Goal: Register for event/course

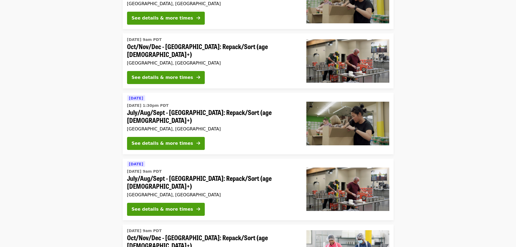
scroll to position [162, 0]
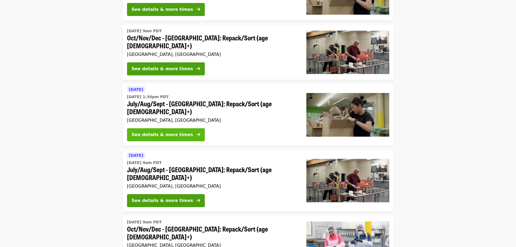
click at [182, 128] on button "See details & more times" at bounding box center [166, 134] width 78 height 13
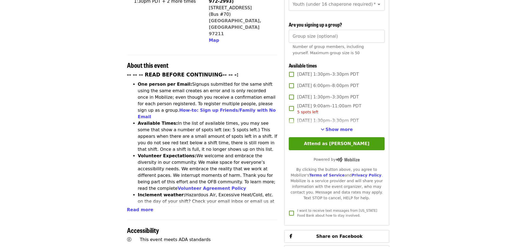
scroll to position [162, 0]
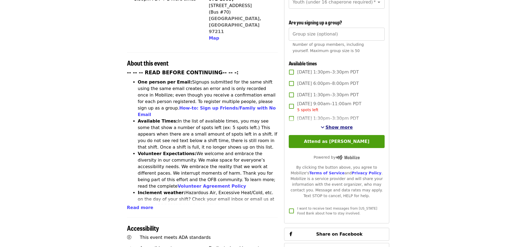
click at [341, 125] on span "Show more" at bounding box center [338, 127] width 27 height 5
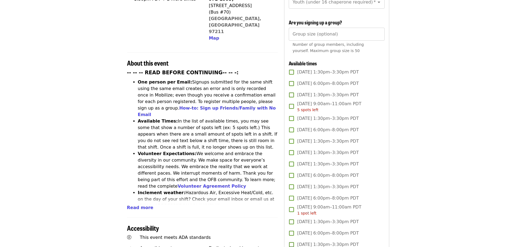
scroll to position [190, 0]
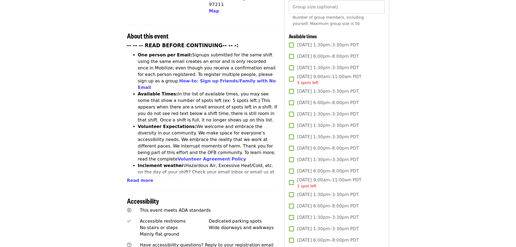
click at [322, 90] on span "[DATE] 1:30pm–3:30pm PDT" at bounding box center [327, 91] width 61 height 6
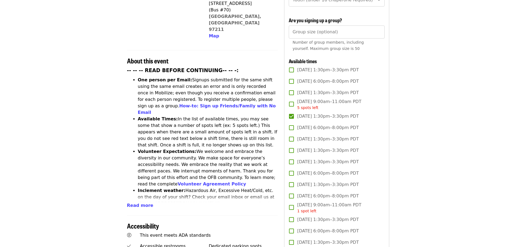
scroll to position [162, 0]
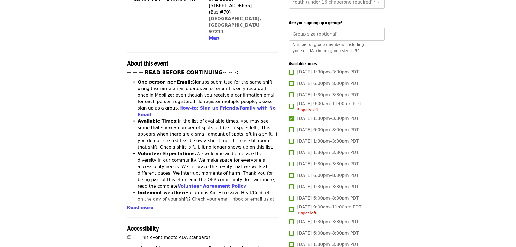
click at [398, 135] on article "July/Aug/Sept - Portland: Repack/Sort (age 8+) Highest Priority Volunteer Shift…" at bounding box center [258, 249] width 516 height 777
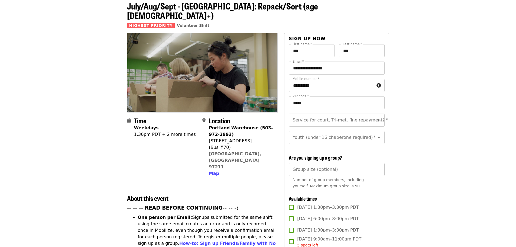
scroll to position [27, 0]
click at [339, 115] on input "Service for court, Tri-met, fine repayment?   *" at bounding box center [330, 120] width 74 height 10
click at [358, 125] on li "No" at bounding box center [335, 125] width 92 height 10
type input "**"
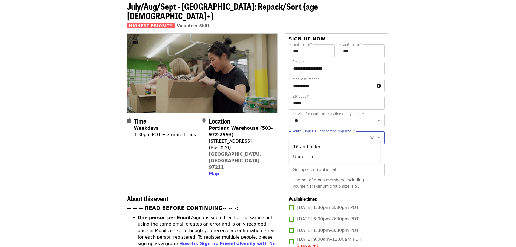
click at [362, 132] on input "Youth (under 16 chaperone required)   *" at bounding box center [330, 137] width 74 height 10
click at [352, 148] on li "16 and older" at bounding box center [335, 147] width 92 height 10
type input "**********"
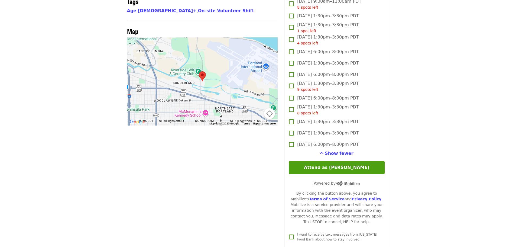
scroll to position [460, 0]
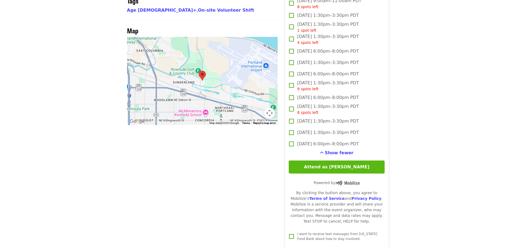
click at [357, 166] on button "Attend as [PERSON_NAME]" at bounding box center [337, 166] width 96 height 13
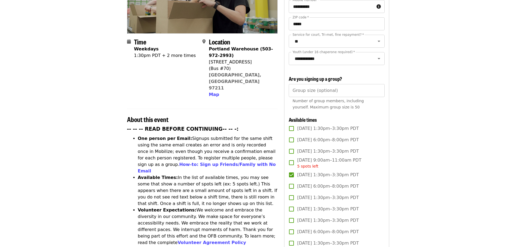
scroll to position [81, 0]
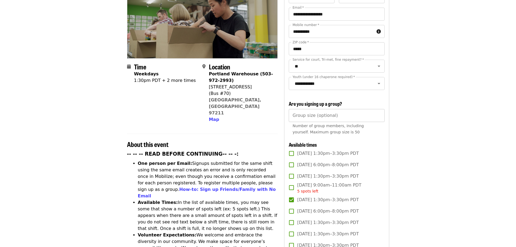
click at [331, 113] on input "Group size (optional)" at bounding box center [337, 115] width 96 height 13
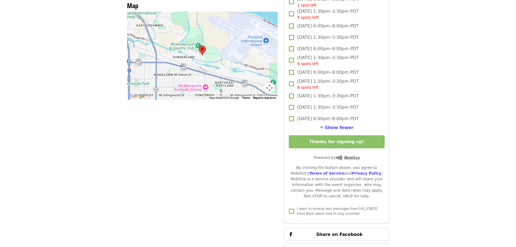
scroll to position [487, 0]
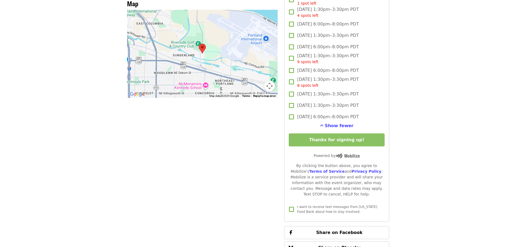
type input "*"
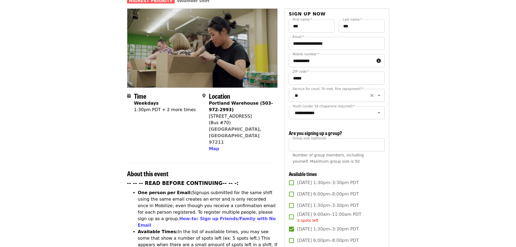
scroll to position [27, 0]
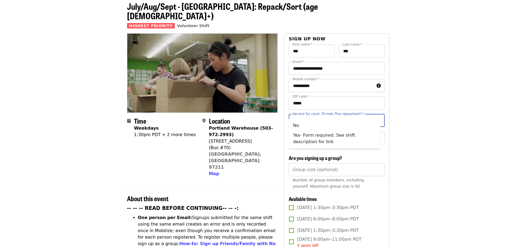
click at [332, 114] on div "Service for court, Tri-met, fine repayment?   * Service for court, Tri-met, fin…" at bounding box center [337, 120] width 96 height 13
click at [331, 127] on li "No" at bounding box center [335, 125] width 92 height 10
type input "**"
click at [330, 131] on div "Youth (under 16 chaperone required)   * Youth (under 16 chaperone required) *" at bounding box center [337, 137] width 96 height 13
click at [327, 146] on li "16 and older" at bounding box center [335, 147] width 92 height 10
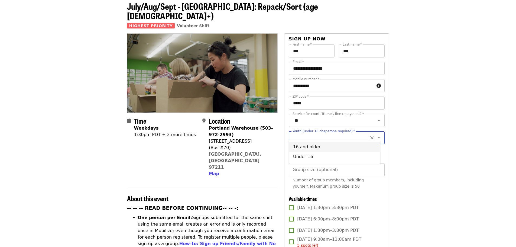
type input "**********"
click at [324, 173] on input "Group size (optional)" at bounding box center [337, 169] width 96 height 13
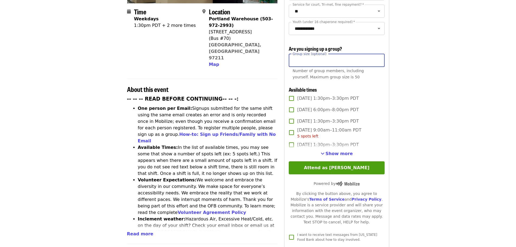
scroll to position [135, 0]
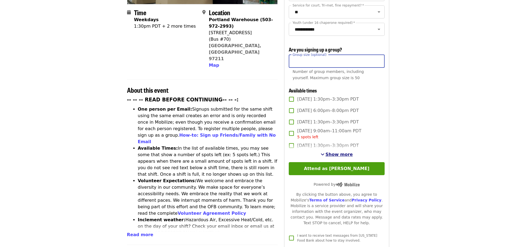
type input "*"
click at [329, 152] on span "Show more" at bounding box center [338, 154] width 27 height 5
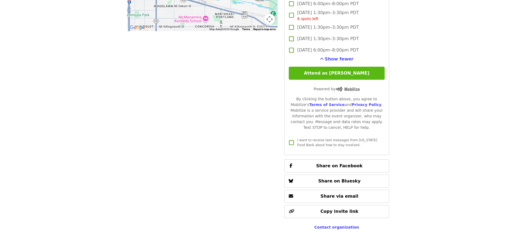
scroll to position [487, 0]
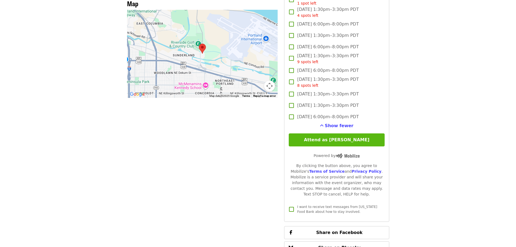
click at [337, 138] on button "Attend as [PERSON_NAME]" at bounding box center [337, 139] width 96 height 13
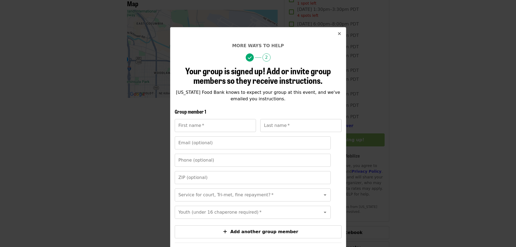
scroll to position [76, 0]
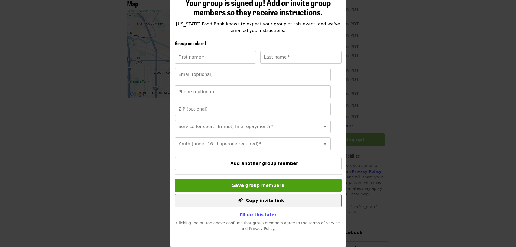
click at [260, 201] on span "Copy invite link" at bounding box center [265, 200] width 38 height 5
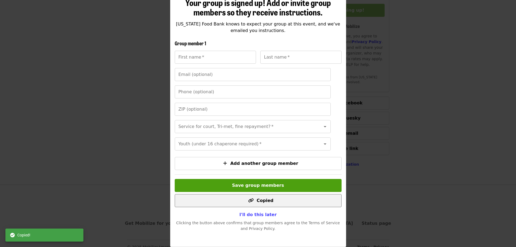
scroll to position [617, 0]
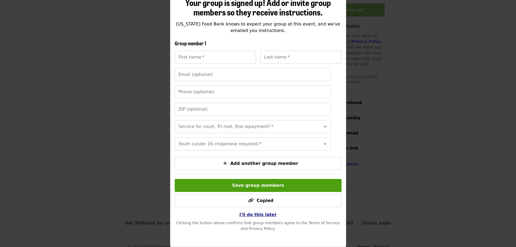
click at [256, 213] on span "I'll do this later" at bounding box center [257, 214] width 37 height 5
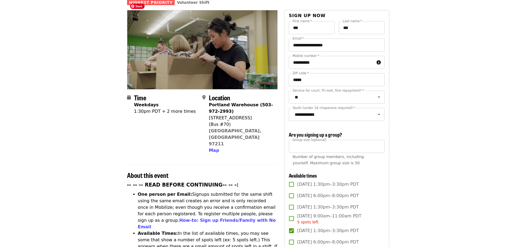
scroll to position [48, 0]
